Goal: Task Accomplishment & Management: Use online tool/utility

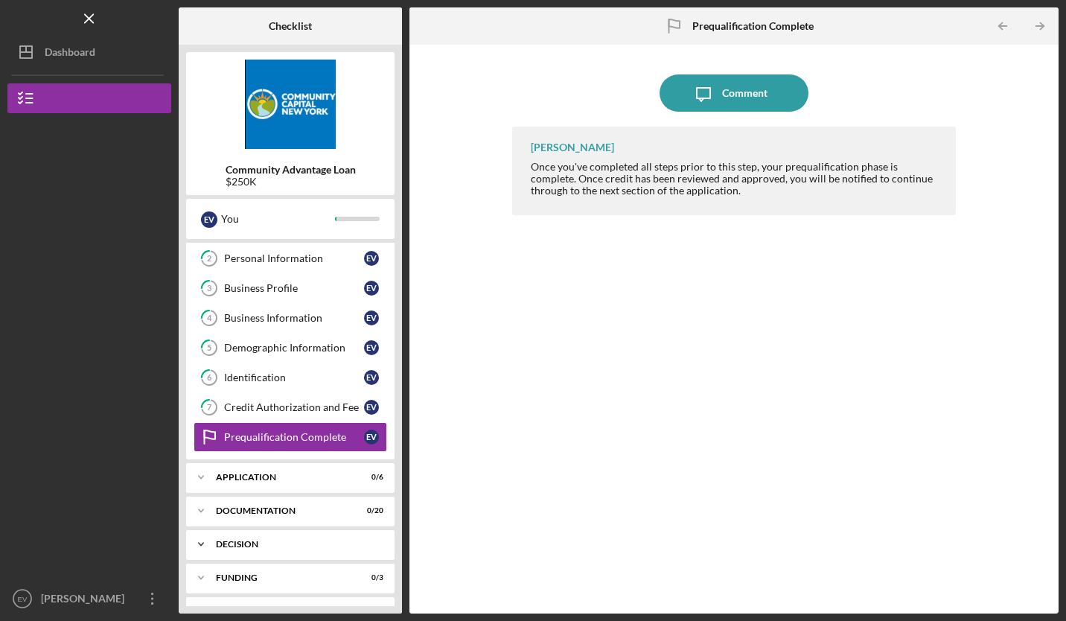
scroll to position [88, 0]
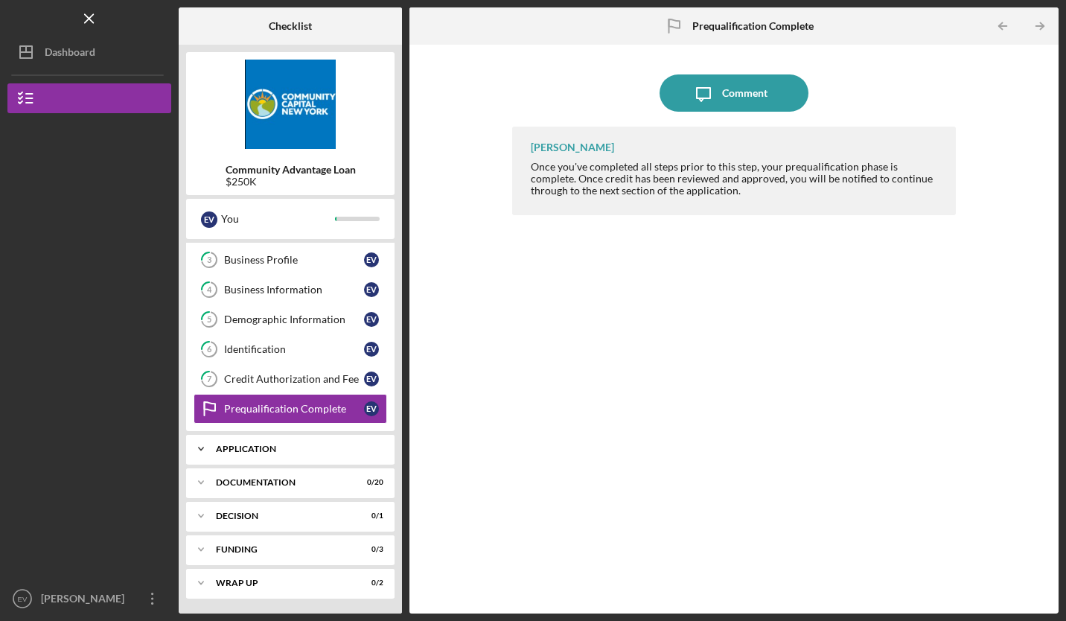
click at [336, 450] on div "Application" at bounding box center [296, 449] width 160 height 9
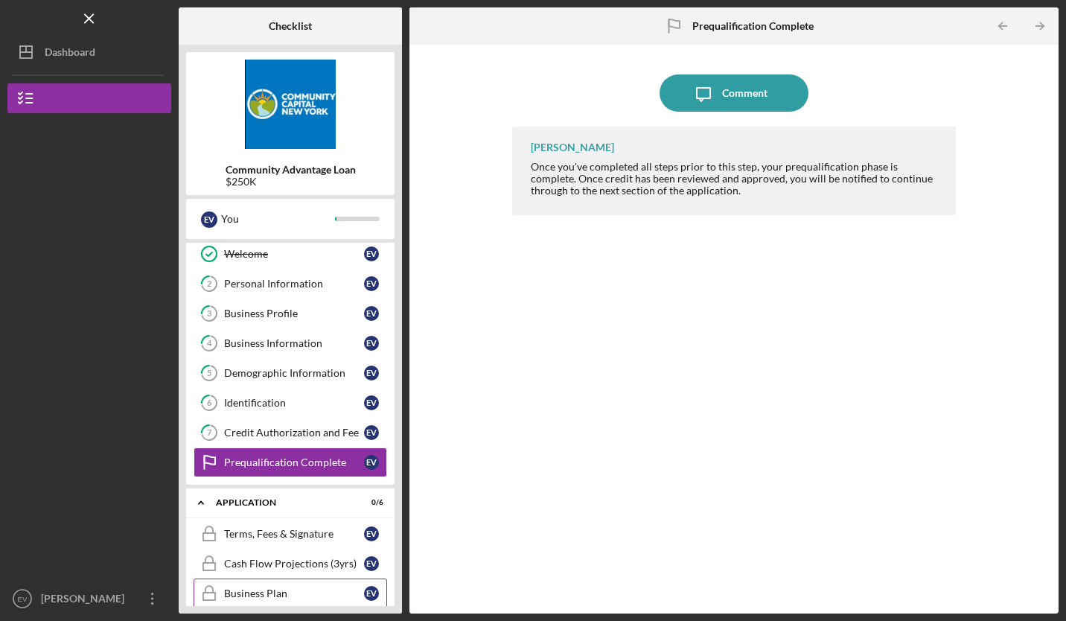
scroll to position [0, 0]
